Goal: Task Accomplishment & Management: Use online tool/utility

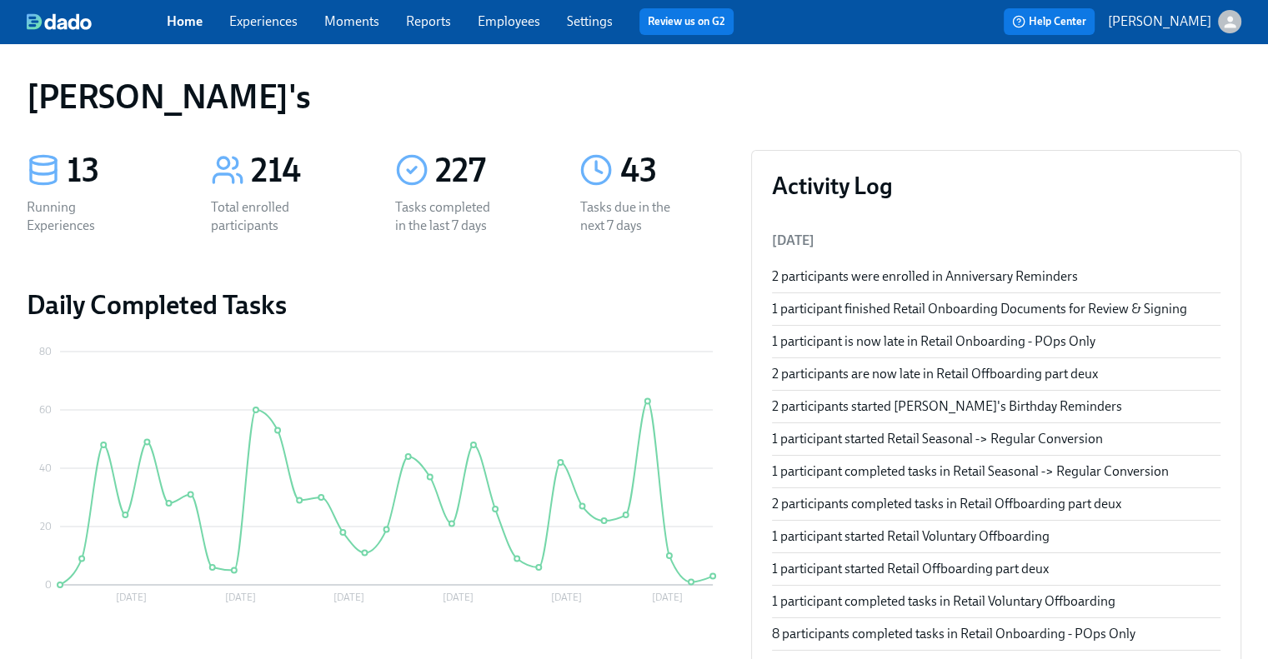
click at [261, 19] on link "Experiences" at bounding box center [263, 21] width 68 height 16
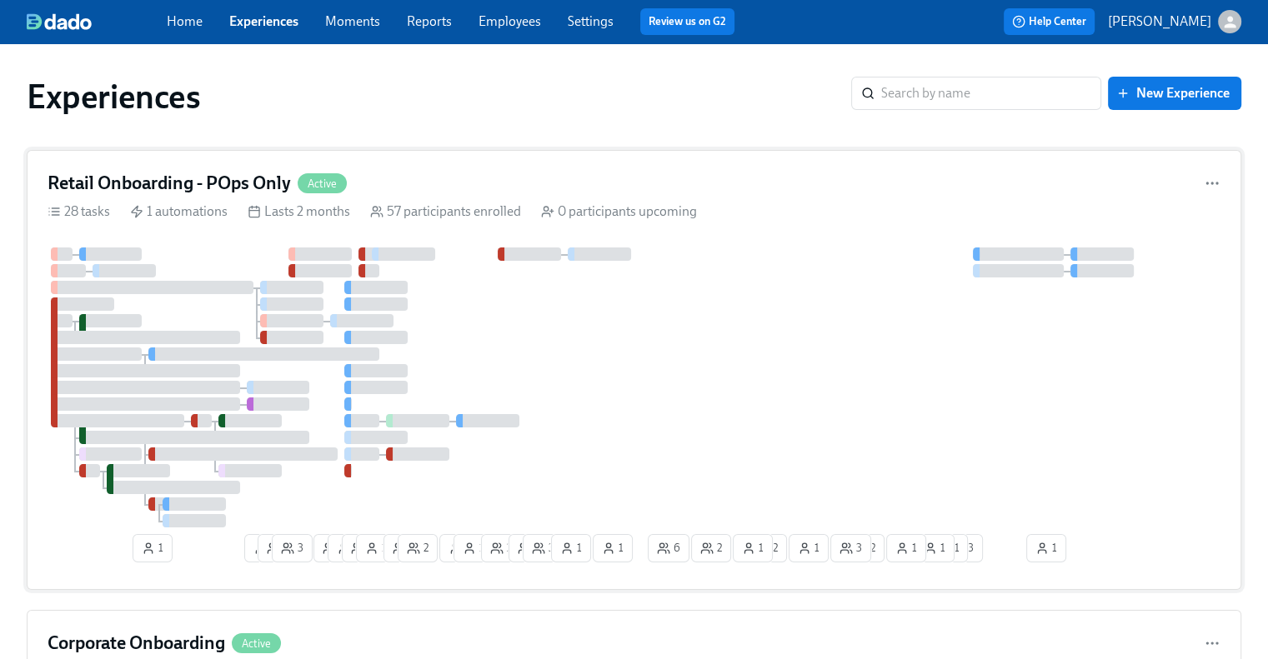
click at [221, 179] on h4 "Retail Onboarding - POps Only" at bounding box center [169, 183] width 243 height 25
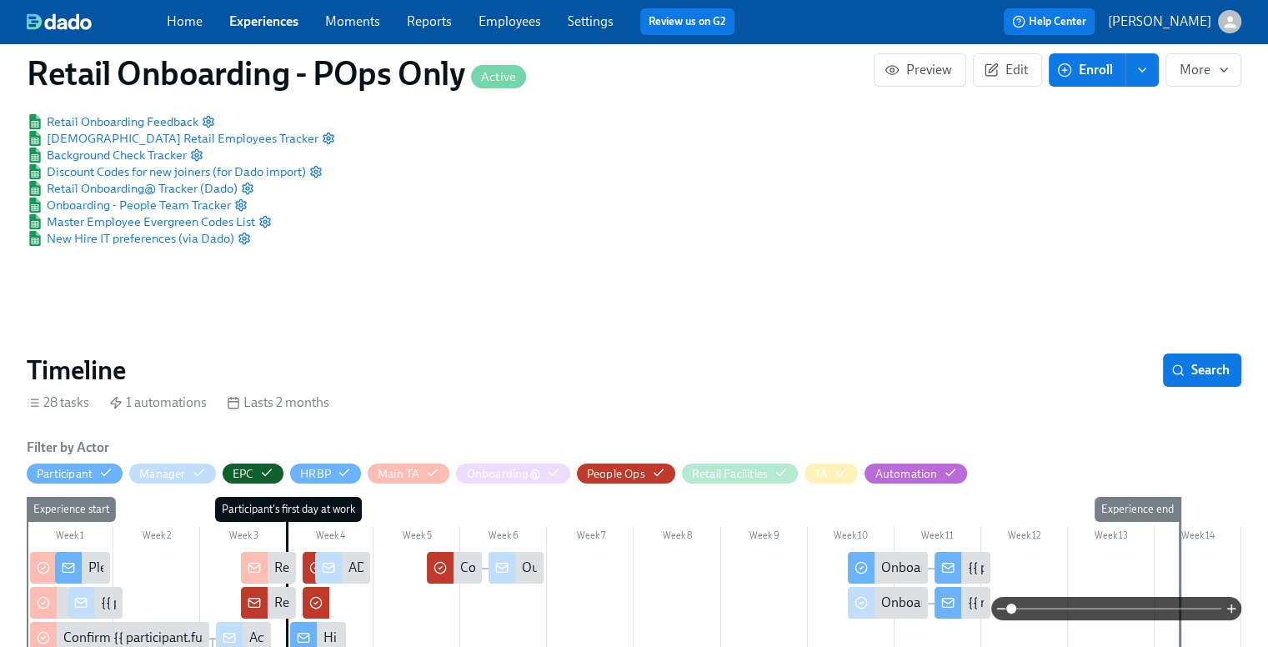
scroll to position [0, 16321]
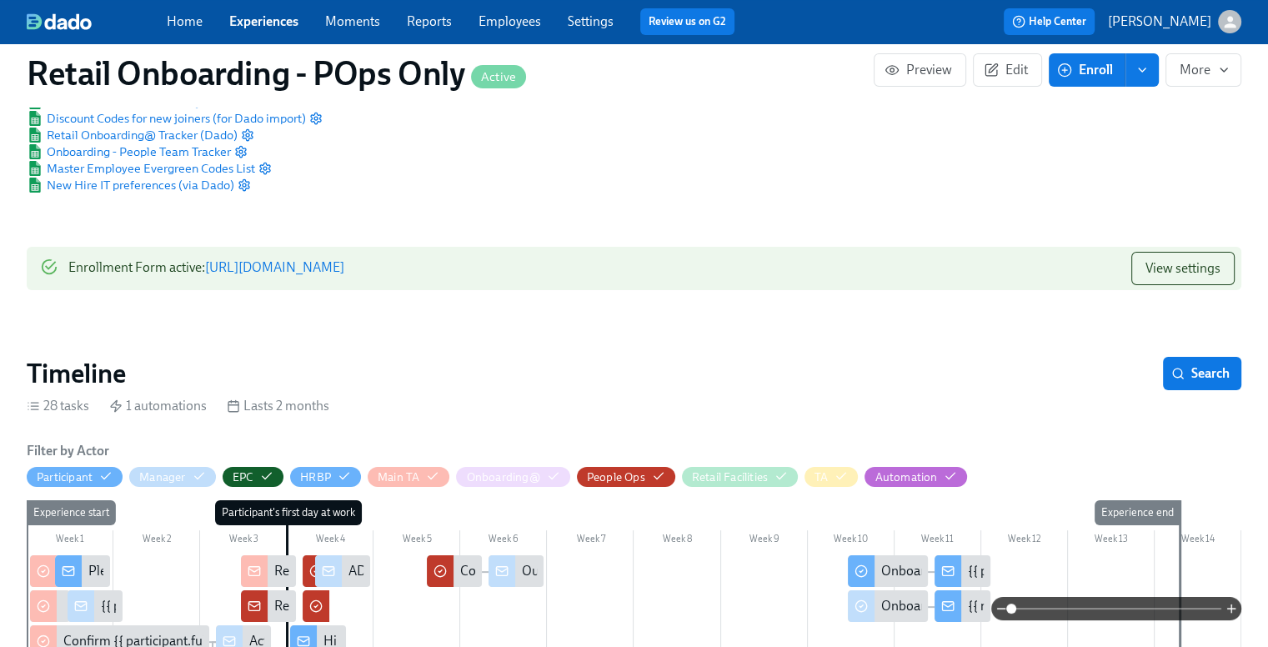
click at [1143, 73] on icon "enroll" at bounding box center [1141, 69] width 13 height 13
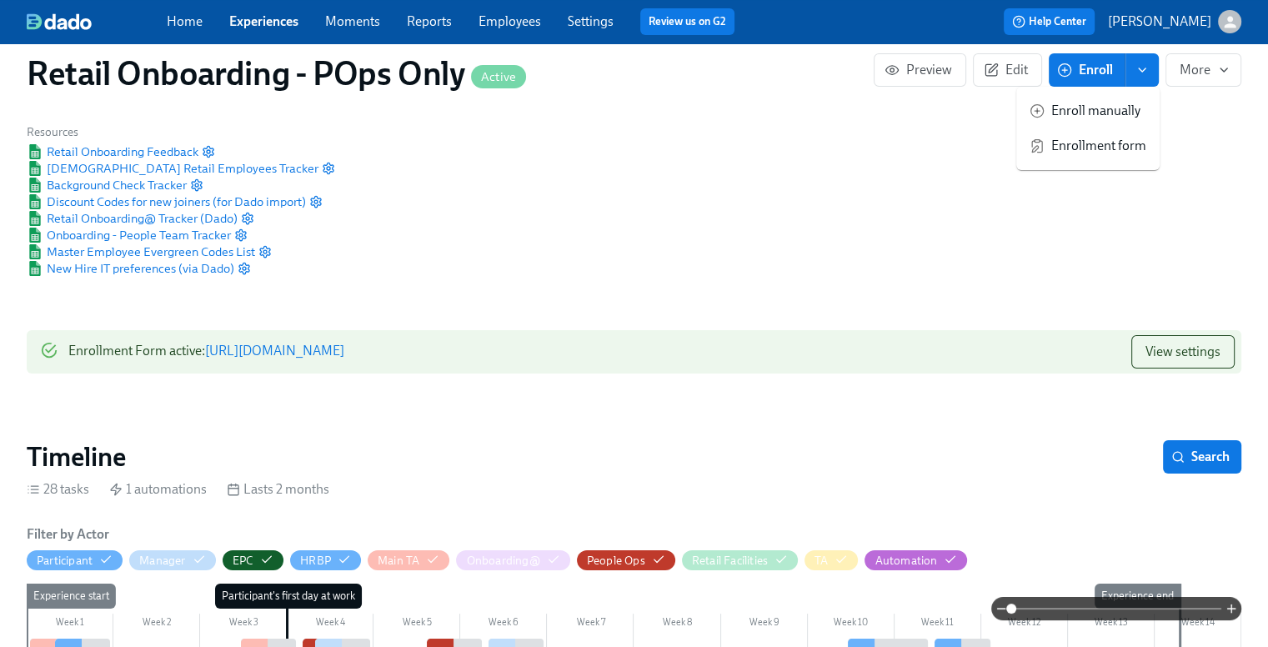
click at [679, 166] on div "Public Name [PERSON_NAME]'s Onboarding Notification Sender Name [PERSON_NAME]'s…" at bounding box center [634, 172] width 1234 height 230
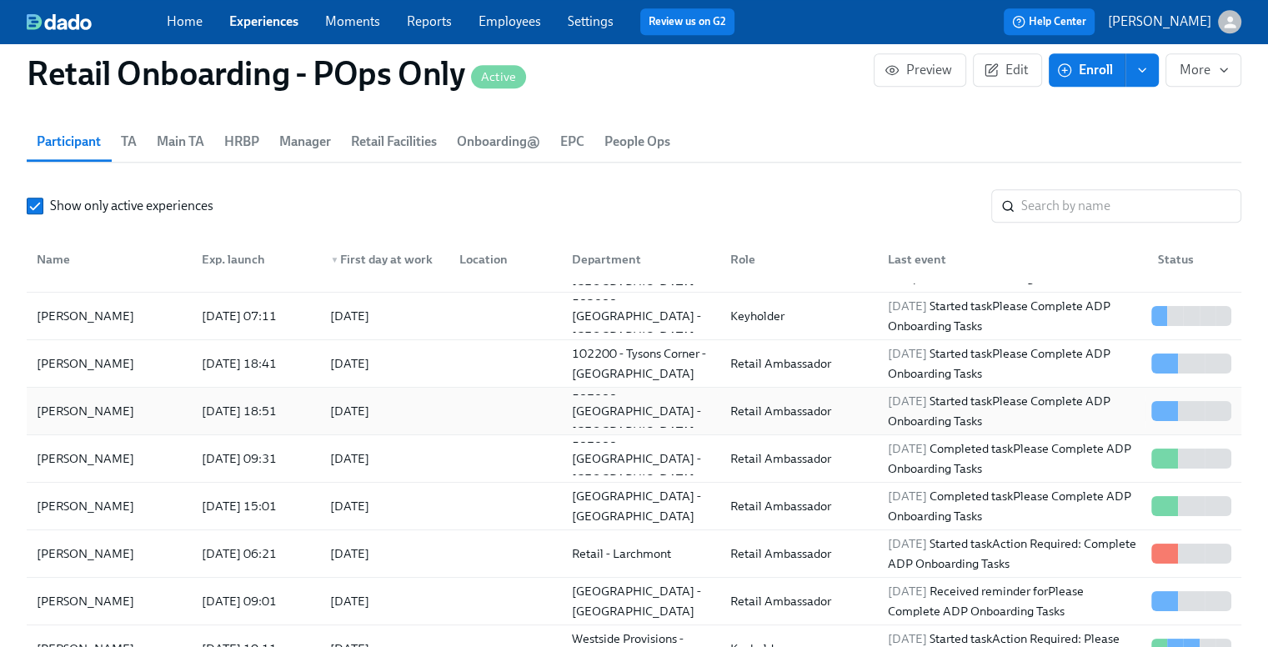
scroll to position [250, 0]
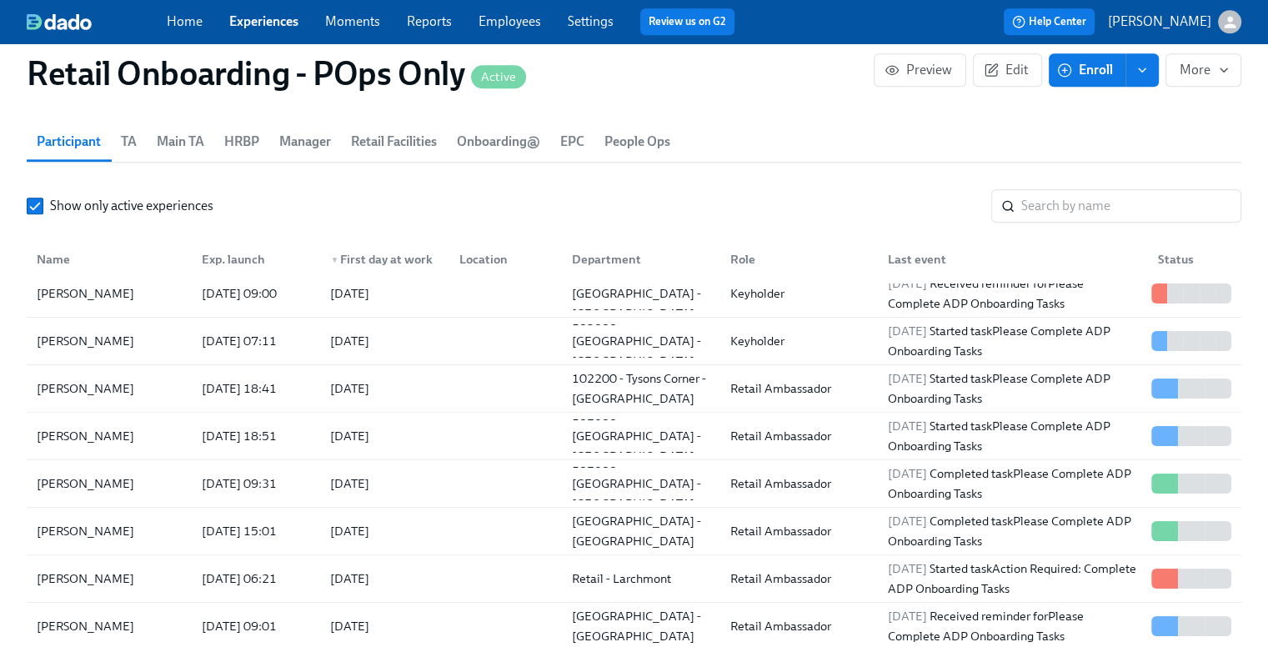
click at [283, 11] on div "Home Experiences Moments Reports Employees Settings Review us on G2" at bounding box center [457, 21] width 581 height 27
click at [278, 20] on link "Experiences" at bounding box center [263, 21] width 69 height 16
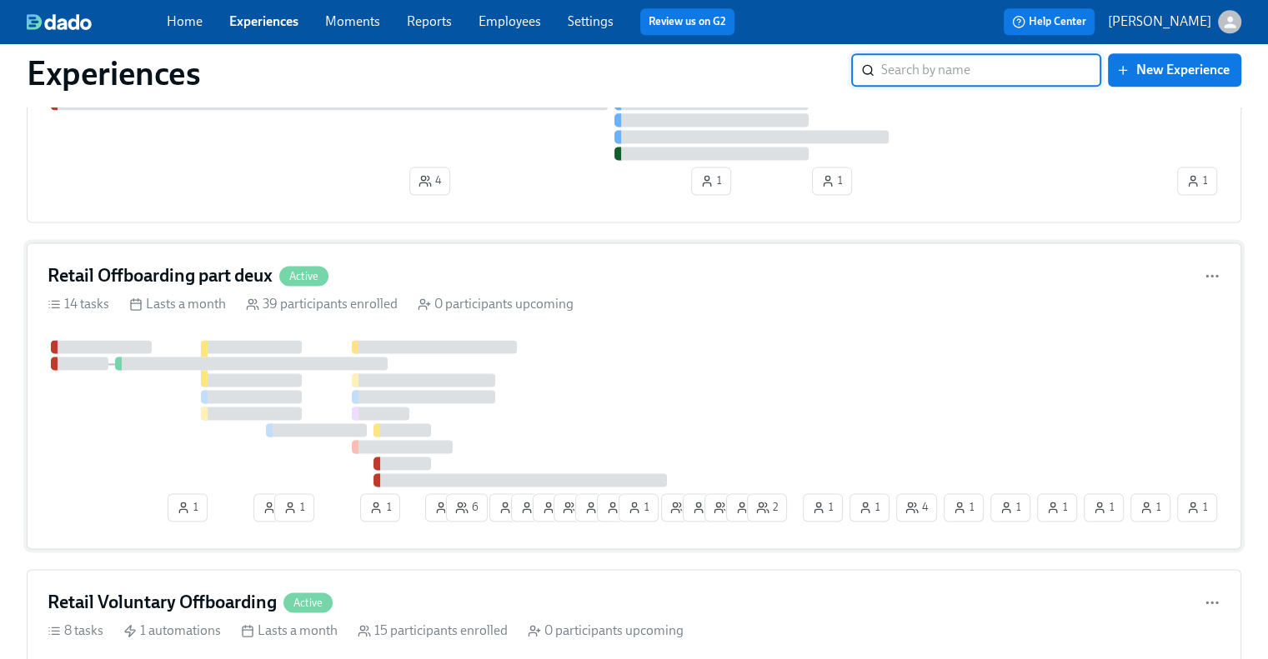
scroll to position [2500, 0]
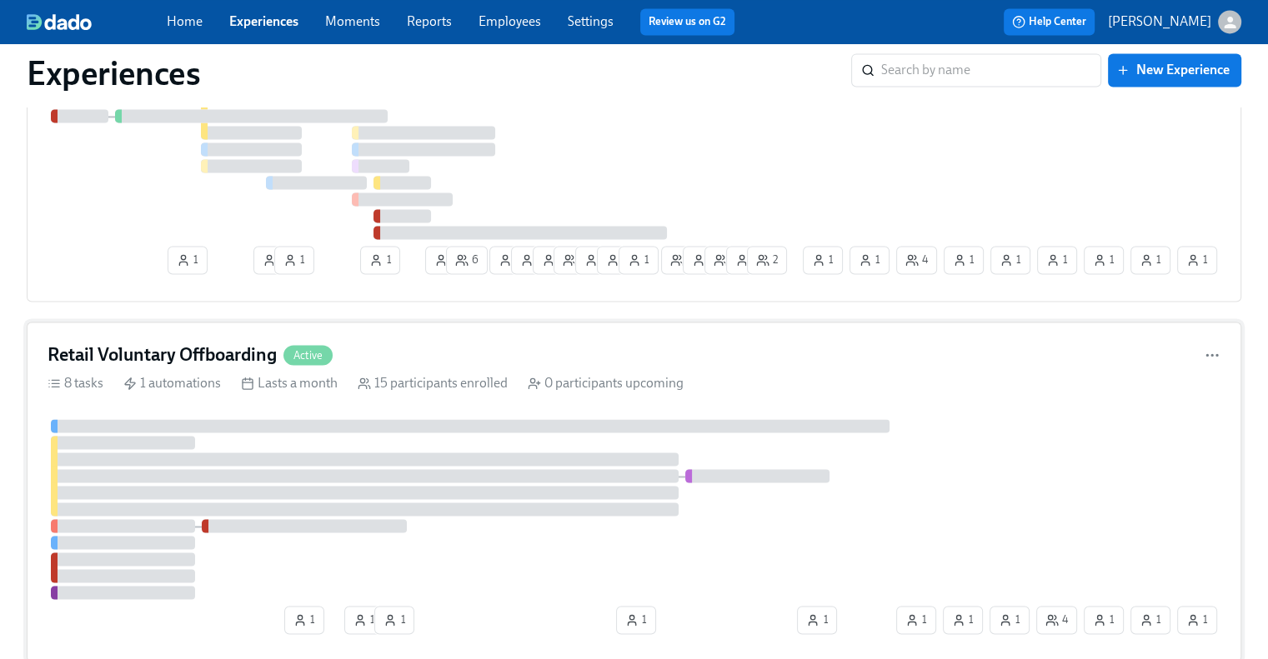
click at [189, 352] on h4 "Retail Voluntary Offboarding" at bounding box center [162, 355] width 229 height 25
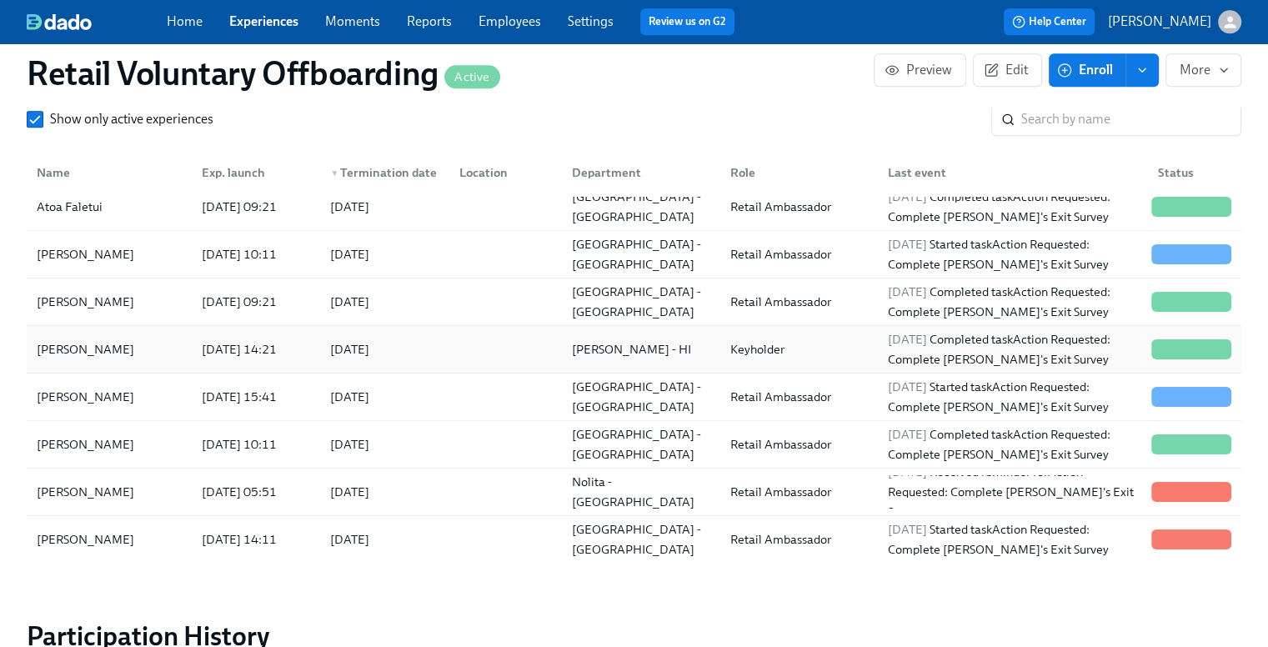
click at [118, 346] on div "[PERSON_NAME]" at bounding box center [85, 349] width 111 height 20
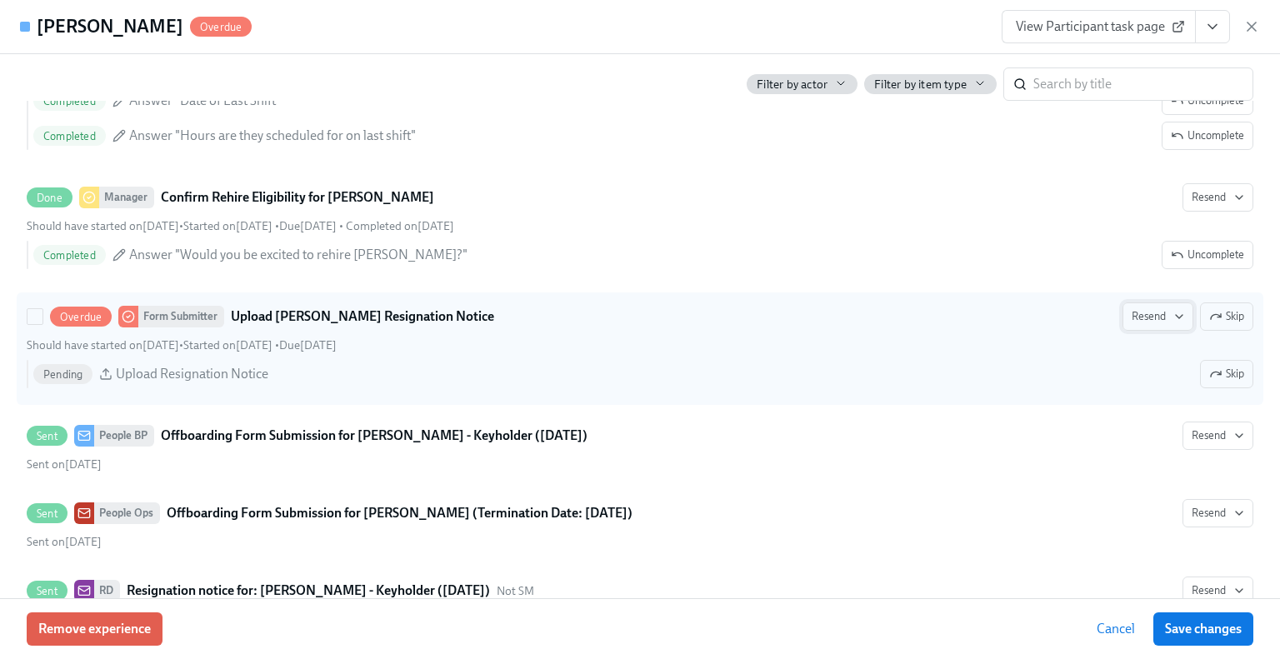
click at [1142, 317] on span "Resend" at bounding box center [1158, 316] width 53 height 17
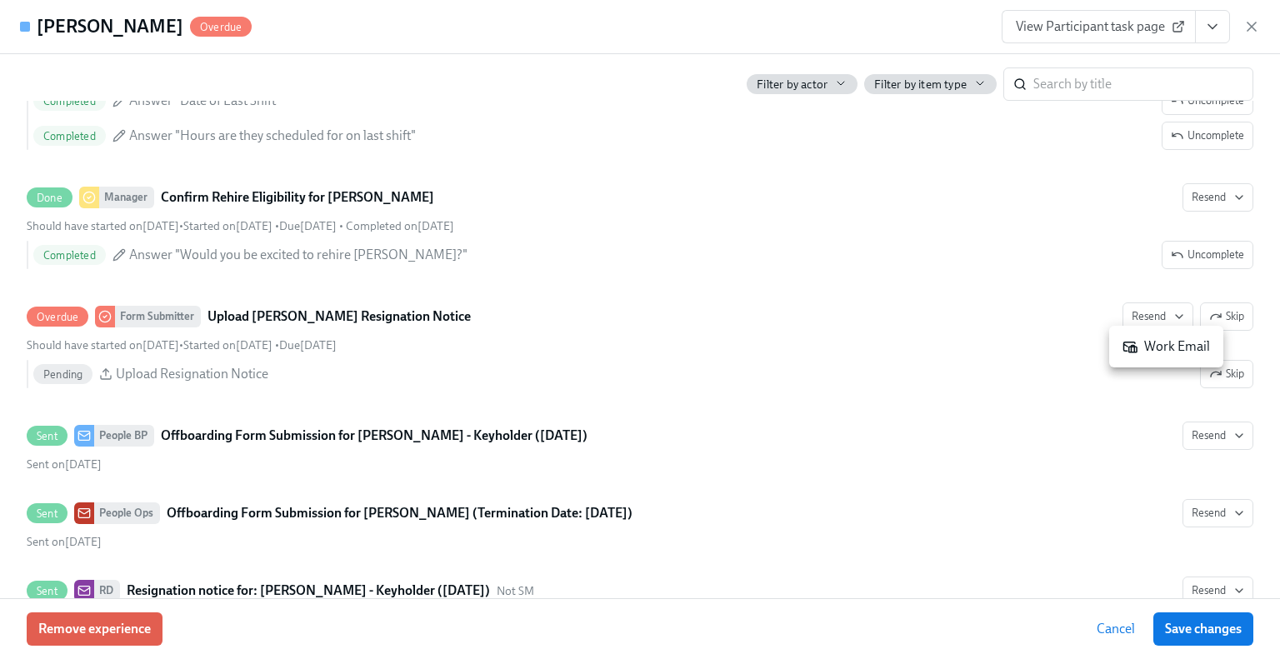
click at [1159, 347] on div "Work Email" at bounding box center [1167, 347] width 88 height 18
